Goal: Task Accomplishment & Management: Manage account settings

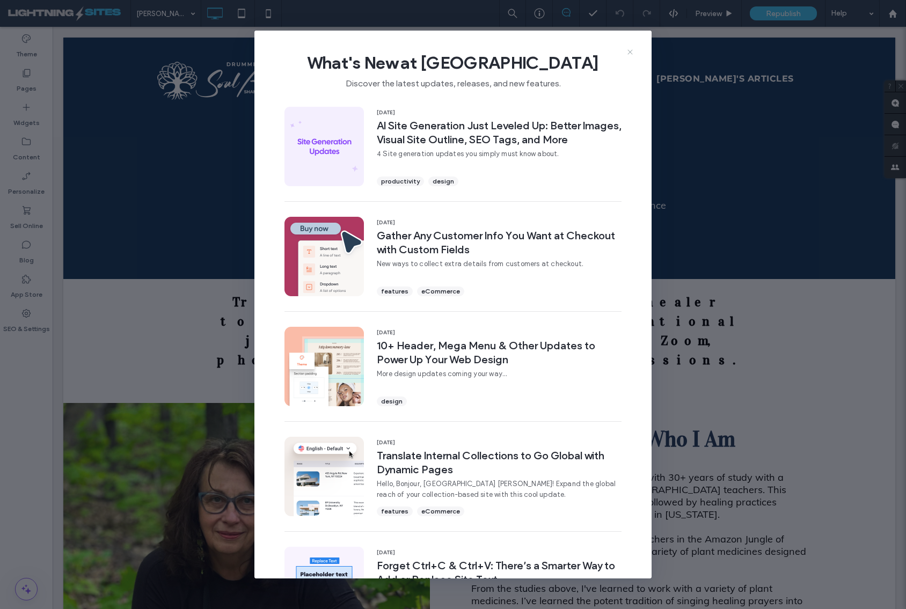
click at [628, 53] on icon at bounding box center [630, 52] width 9 height 9
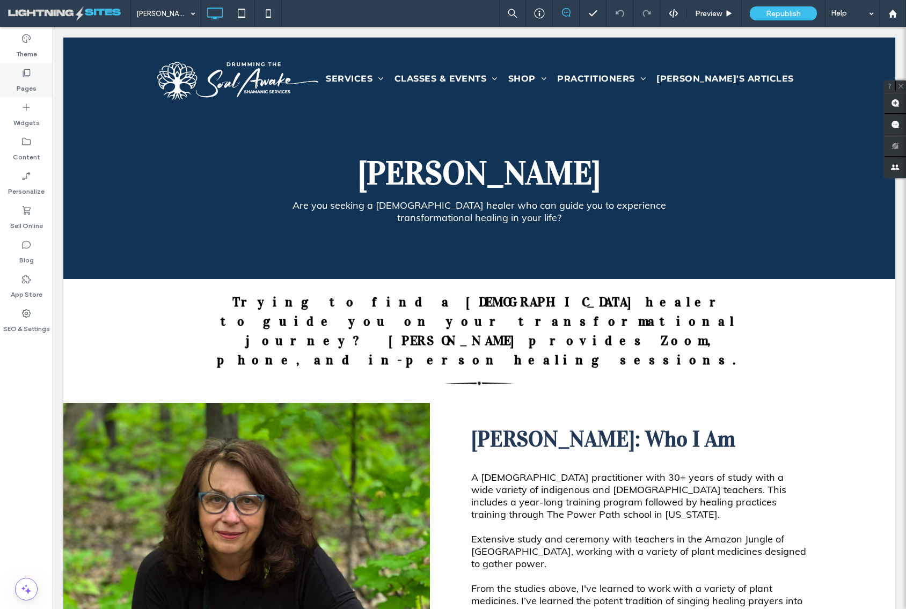
click at [25, 72] on icon at bounding box center [26, 73] width 11 height 11
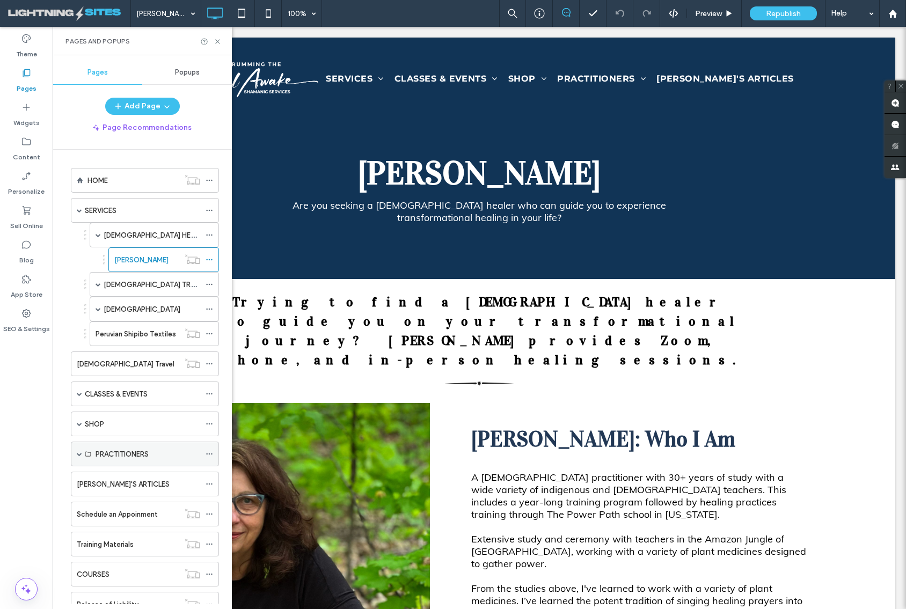
click at [79, 455] on span at bounding box center [79, 453] width 5 height 5
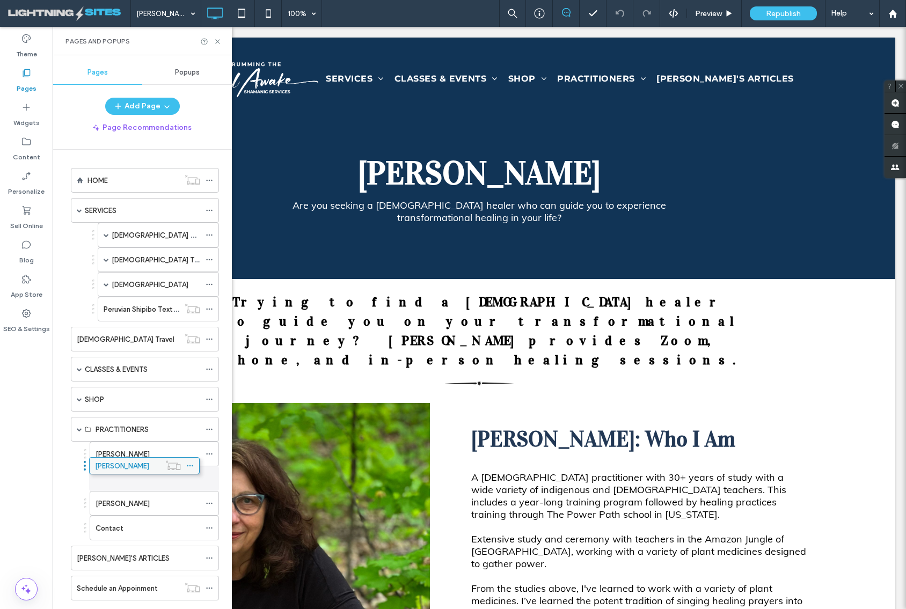
drag, startPoint x: 140, startPoint y: 256, endPoint x: 120, endPoint y: 461, distance: 205.5
click at [210, 506] on icon at bounding box center [210, 504] width 8 height 8
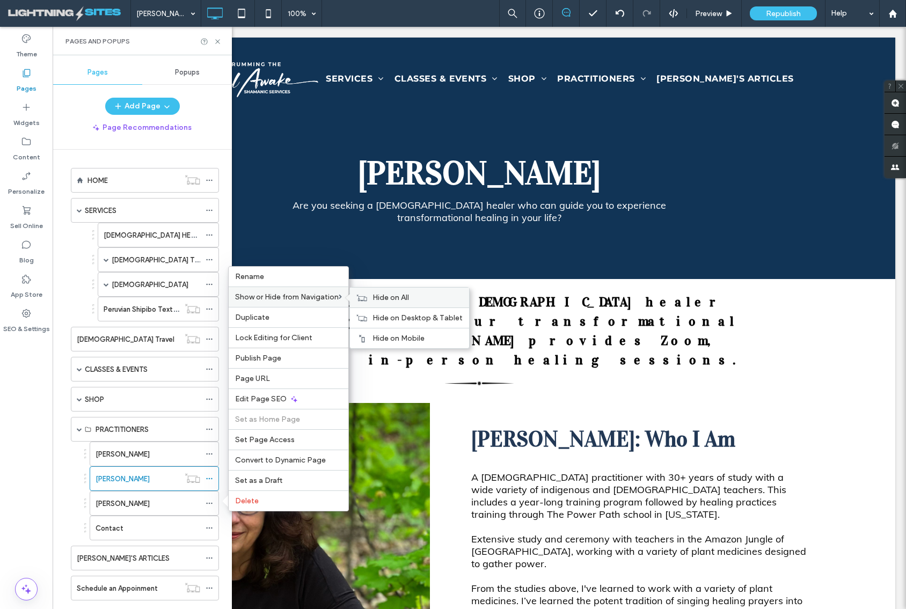
click at [376, 298] on span "Hide on All" at bounding box center [391, 297] width 37 height 9
click at [284, 273] on label "Rename" at bounding box center [288, 276] width 107 height 9
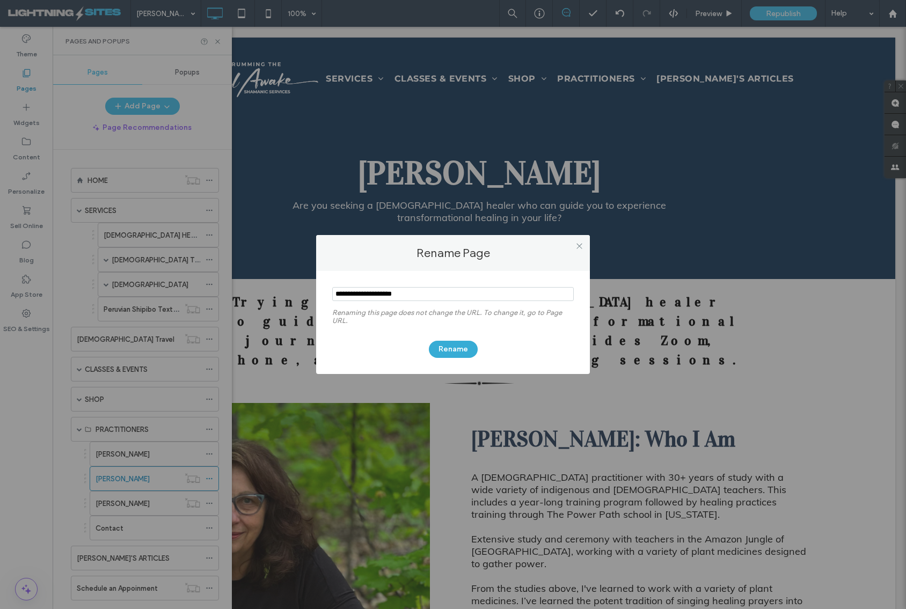
type input "**********"
click at [440, 347] on button "Rename" at bounding box center [453, 349] width 49 height 17
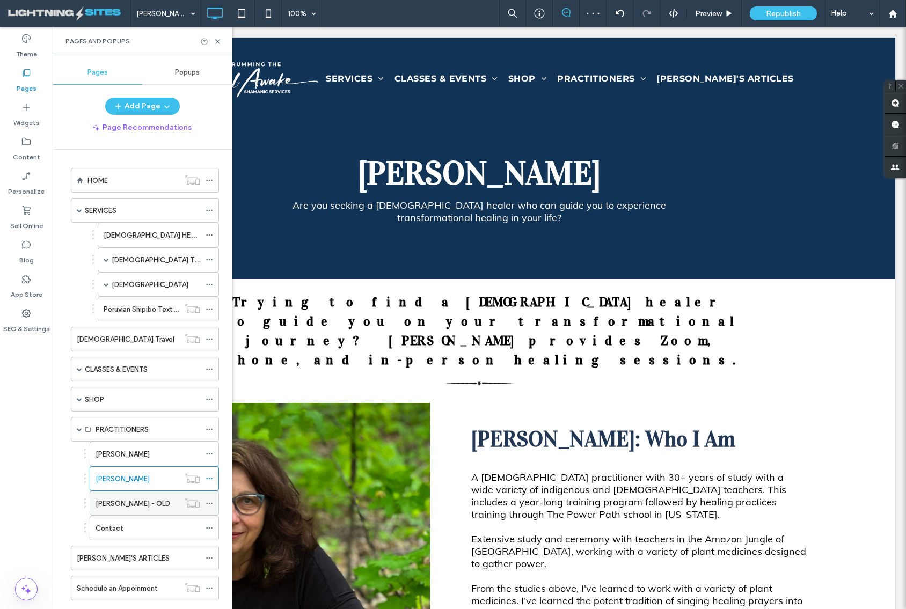
click at [212, 505] on icon at bounding box center [210, 504] width 8 height 8
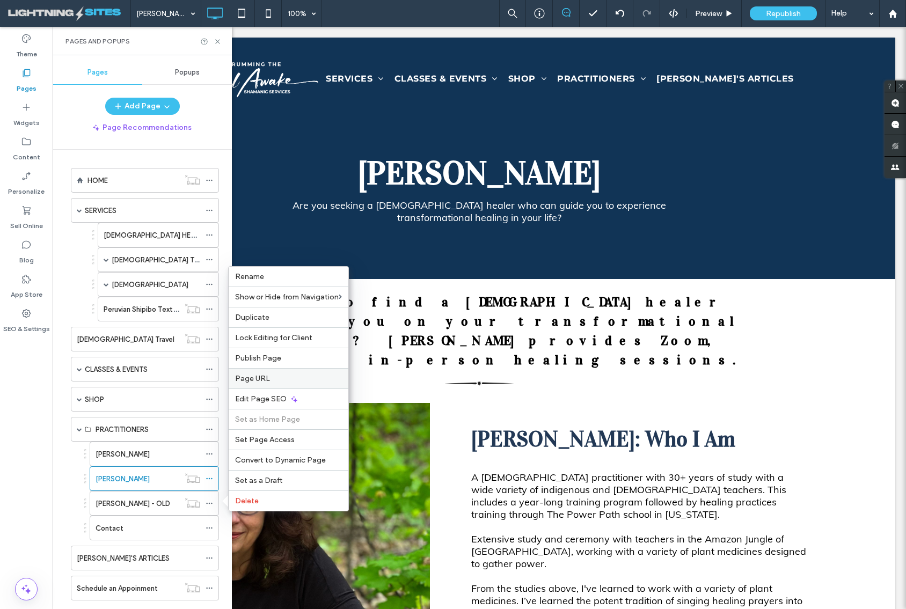
click at [308, 383] on label "Page URL" at bounding box center [288, 378] width 107 height 9
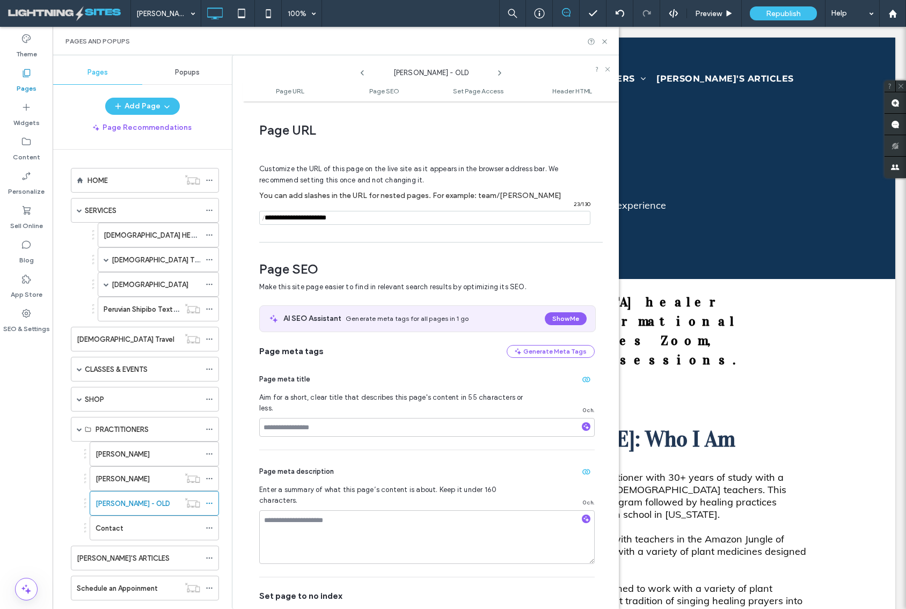
scroll to position [5, 0]
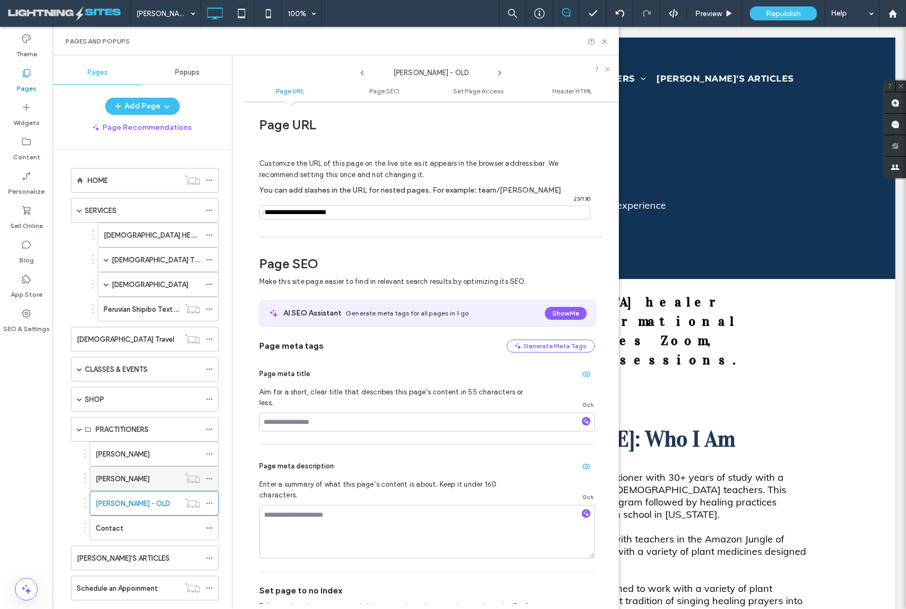
click at [142, 480] on label "[PERSON_NAME]" at bounding box center [123, 479] width 54 height 19
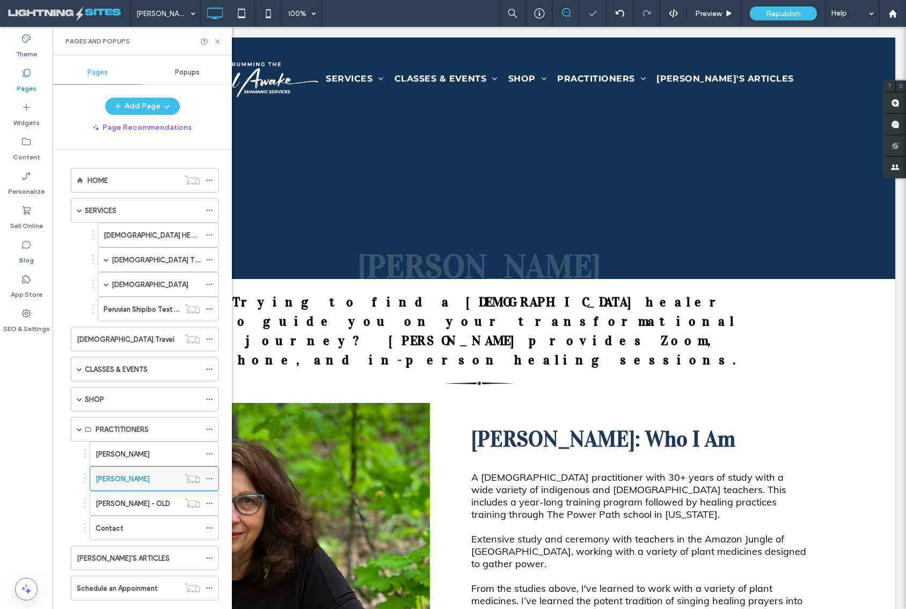
scroll to position [0, 0]
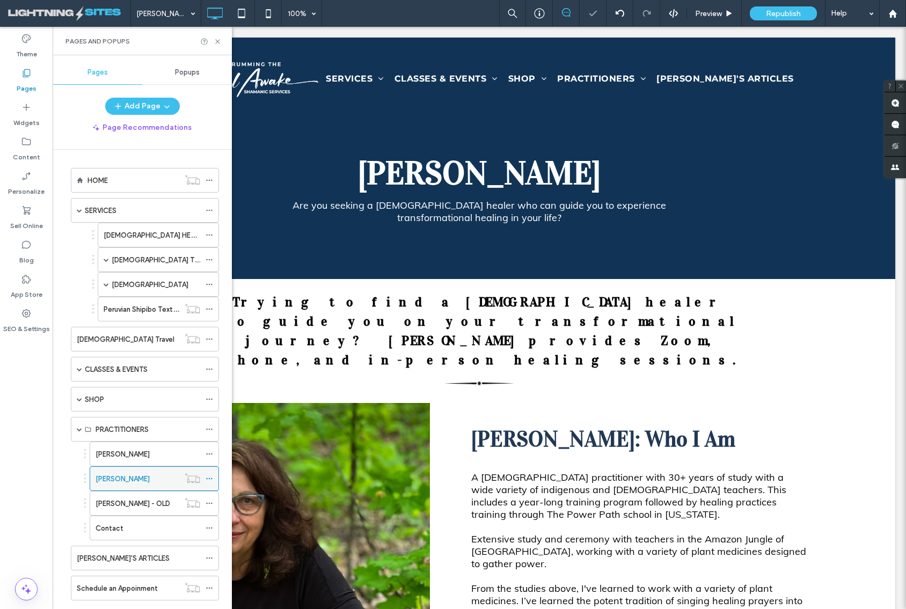
click at [212, 478] on icon at bounding box center [210, 479] width 8 height 8
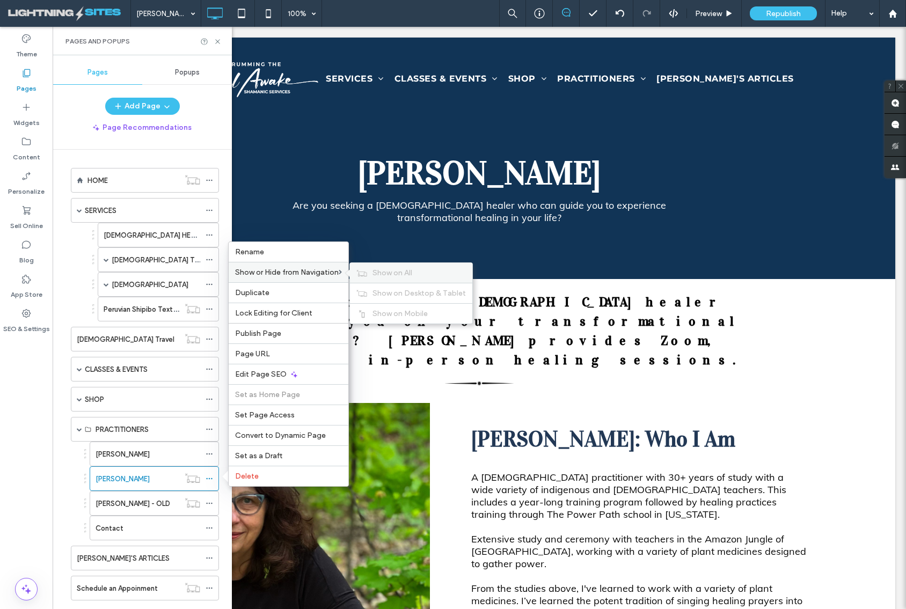
click at [412, 272] on span "Show on All" at bounding box center [393, 272] width 40 height 9
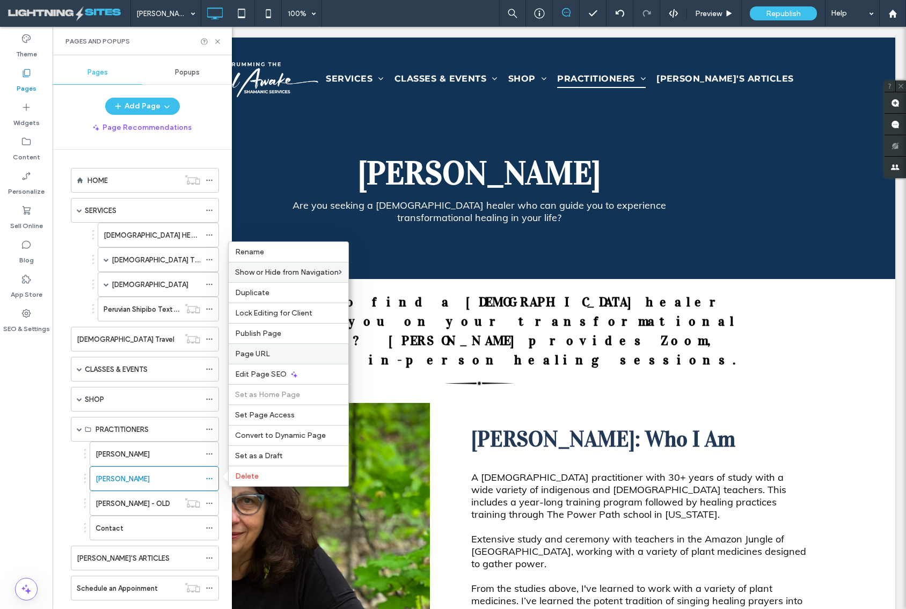
click at [257, 353] on span "Page URL" at bounding box center [252, 353] width 35 height 9
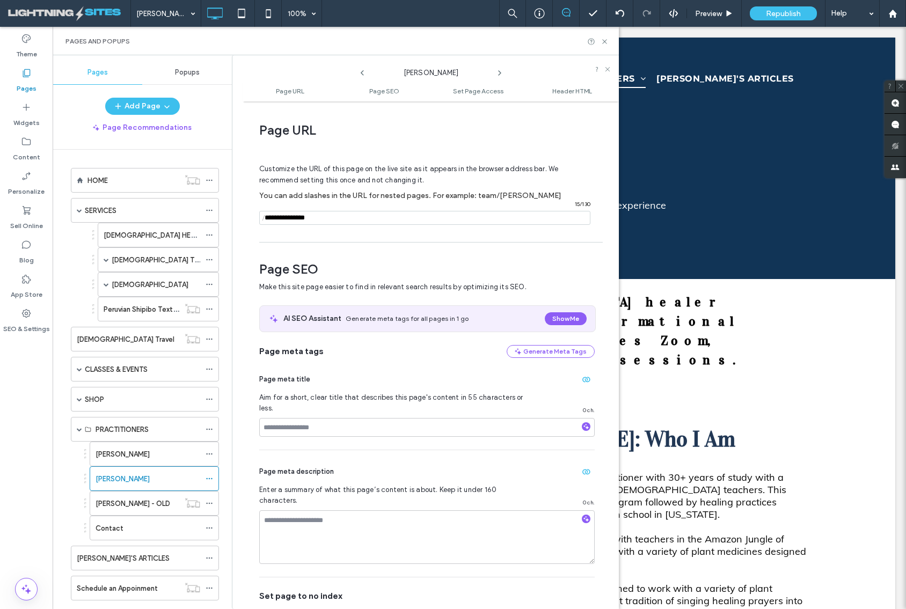
scroll to position [5, 0]
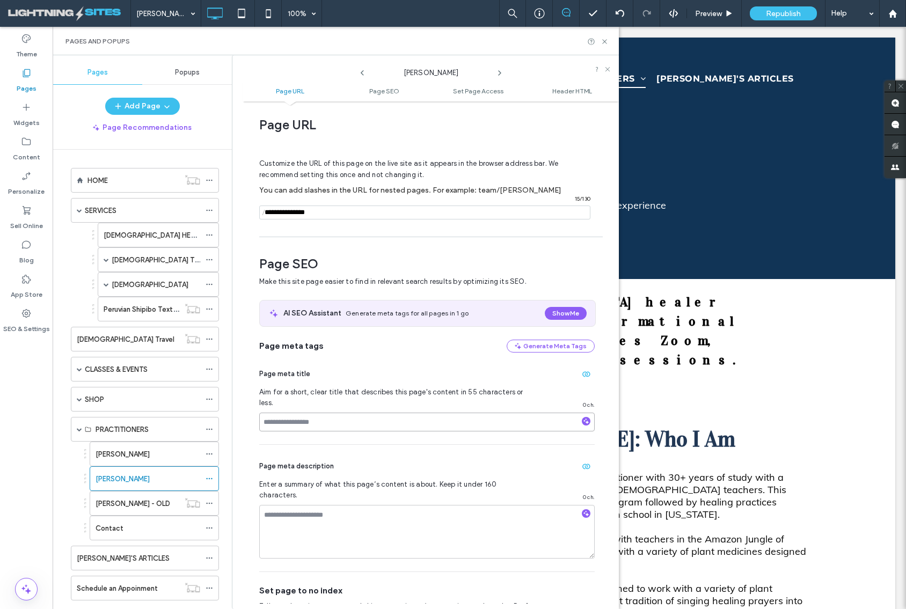
click at [319, 413] on input at bounding box center [427, 422] width 336 height 19
type input "**********"
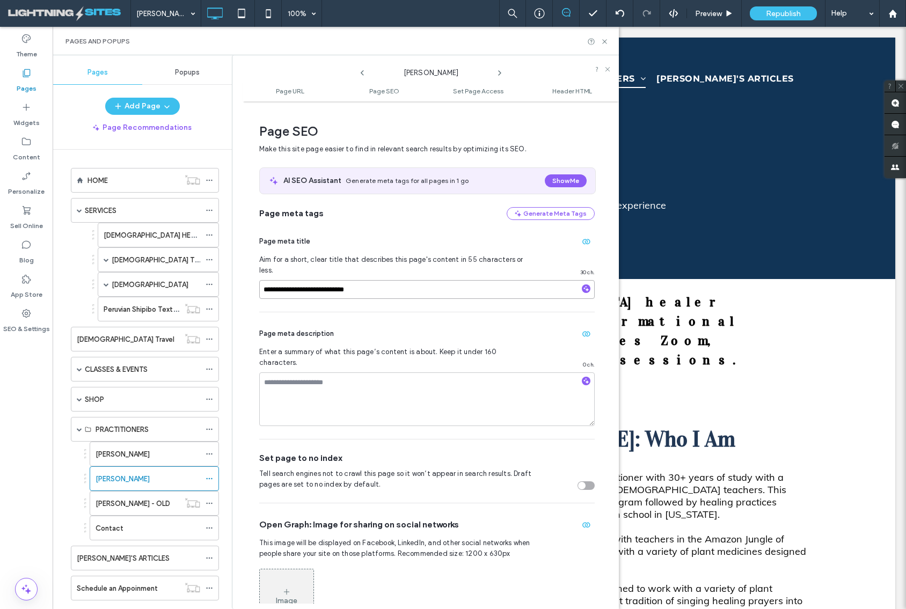
scroll to position [137, 0]
click at [607, 40] on icon at bounding box center [605, 42] width 8 height 8
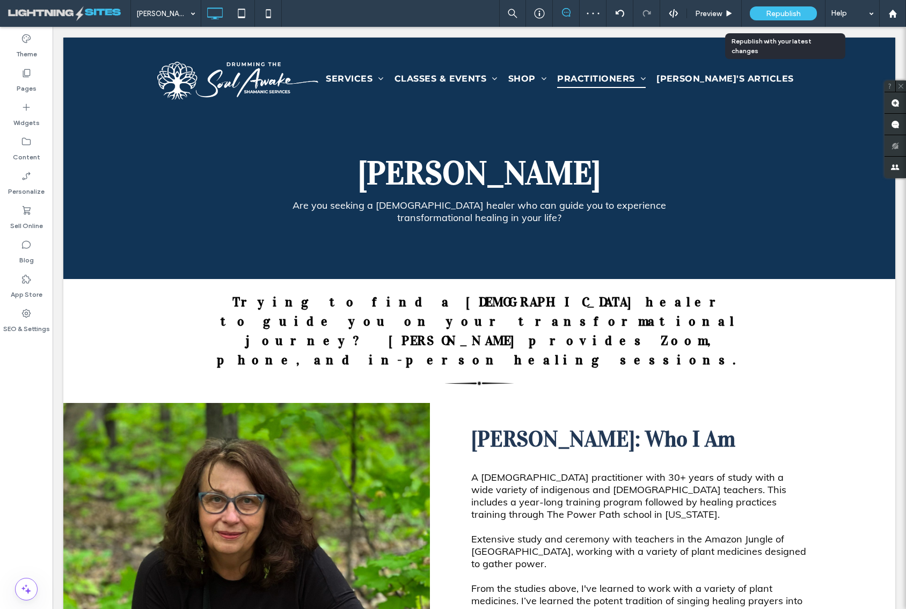
click at [773, 12] on span "Republish" at bounding box center [783, 13] width 35 height 9
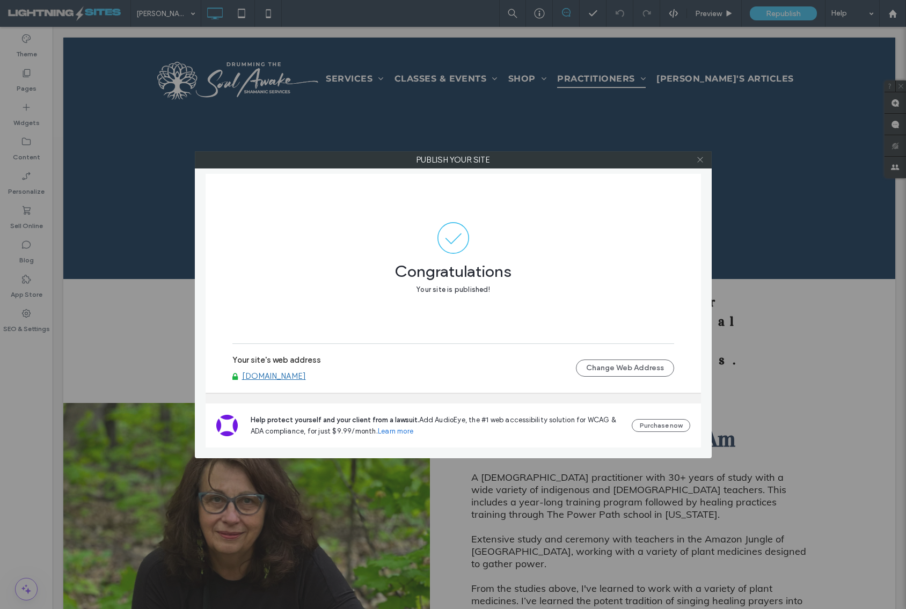
click at [700, 158] on icon at bounding box center [700, 160] width 8 height 8
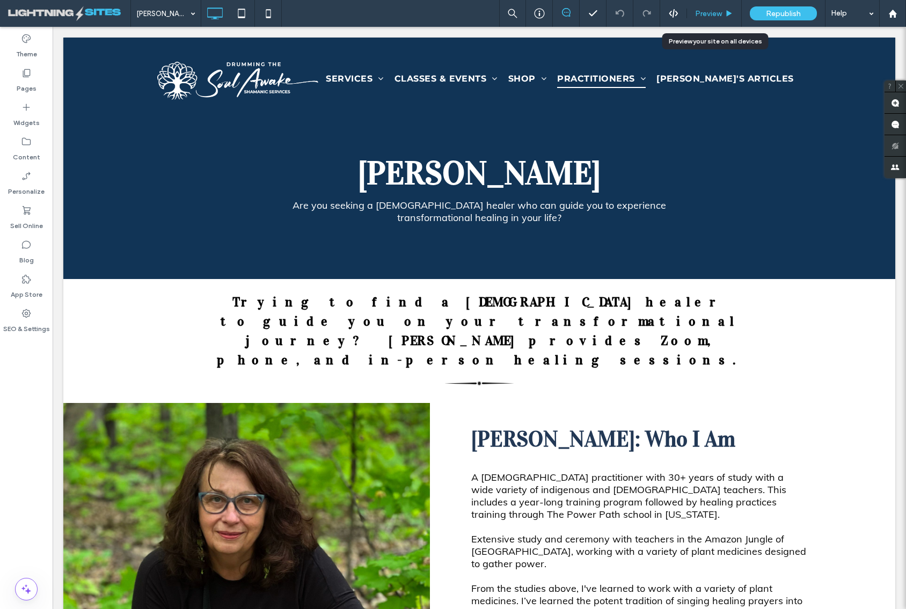
click at [712, 11] on span "Preview" at bounding box center [708, 13] width 27 height 9
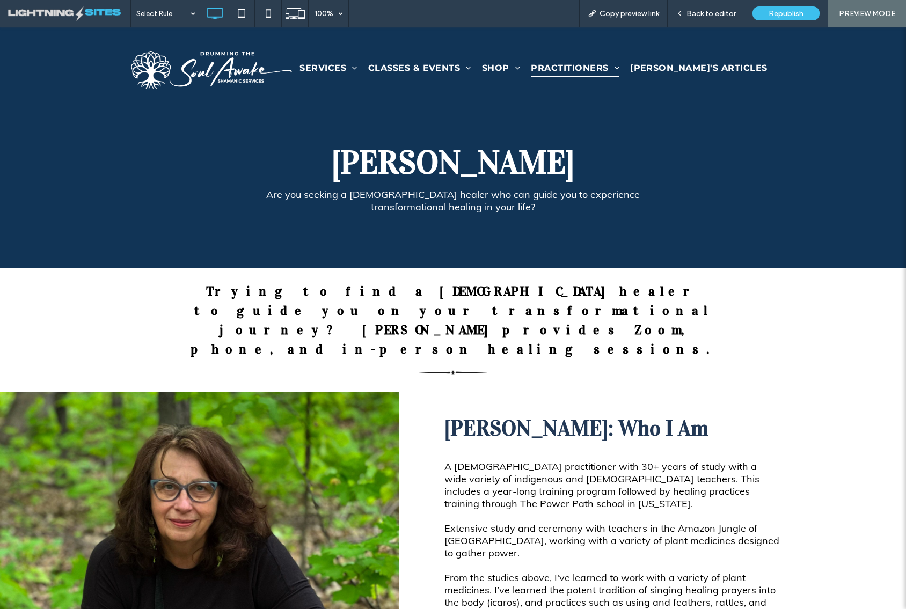
click at [230, 71] on img at bounding box center [211, 70] width 161 height 38
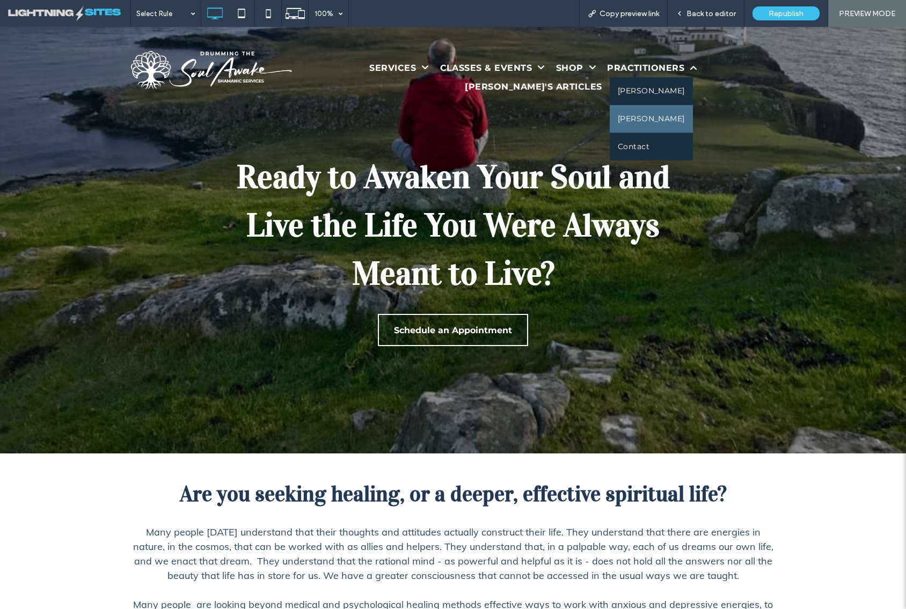
click at [618, 115] on span "[PERSON_NAME]" at bounding box center [651, 118] width 67 height 11
